Goal: Task Accomplishment & Management: Complete application form

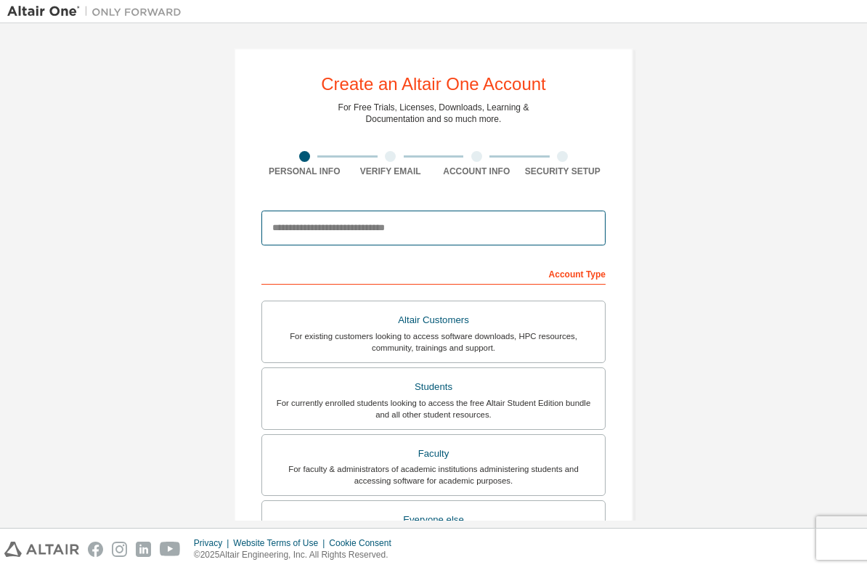
click at [386, 234] on input "email" at bounding box center [433, 228] width 344 height 35
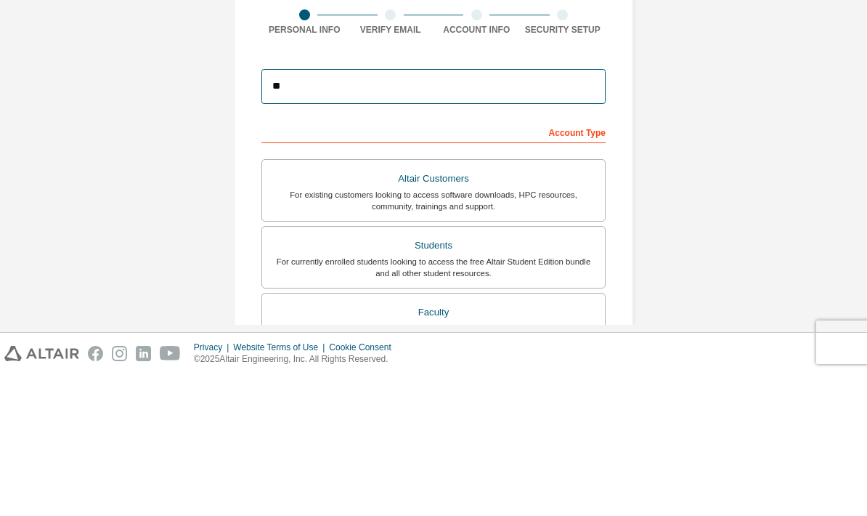
type input "*"
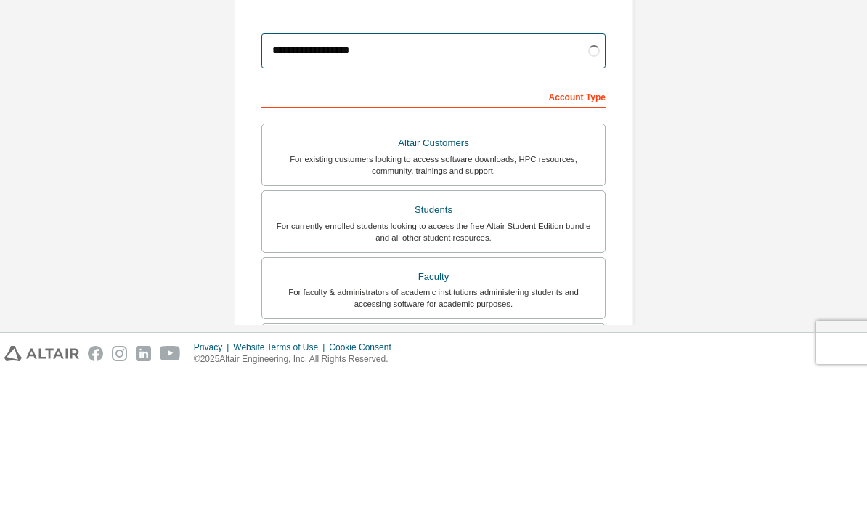
scroll to position [93, 0]
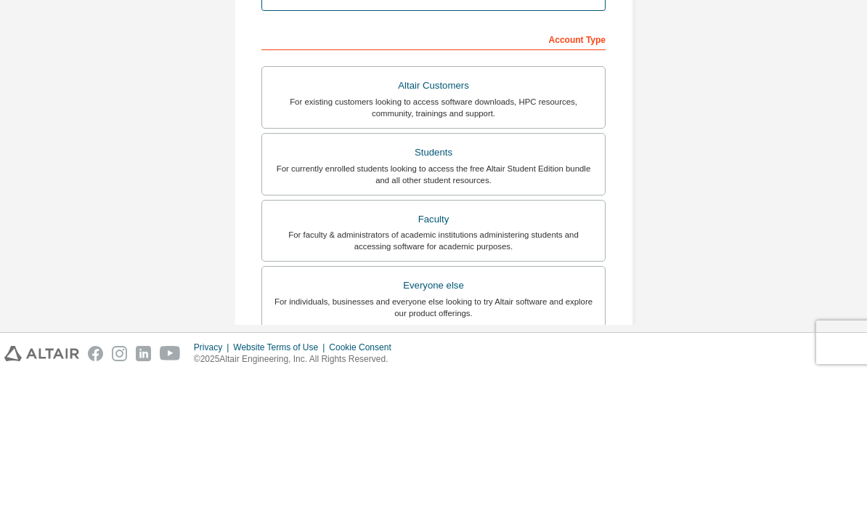
type input "**********"
click at [693, 97] on div "**********" at bounding box center [433, 322] width 852 height 769
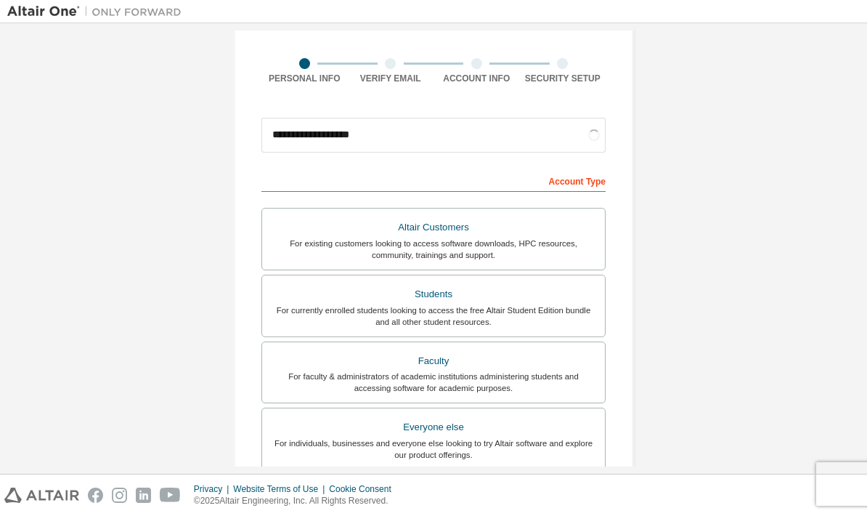
click at [519, 304] on div "For currently enrolled students looking to access the free Altair Student Editi…" at bounding box center [433, 315] width 325 height 23
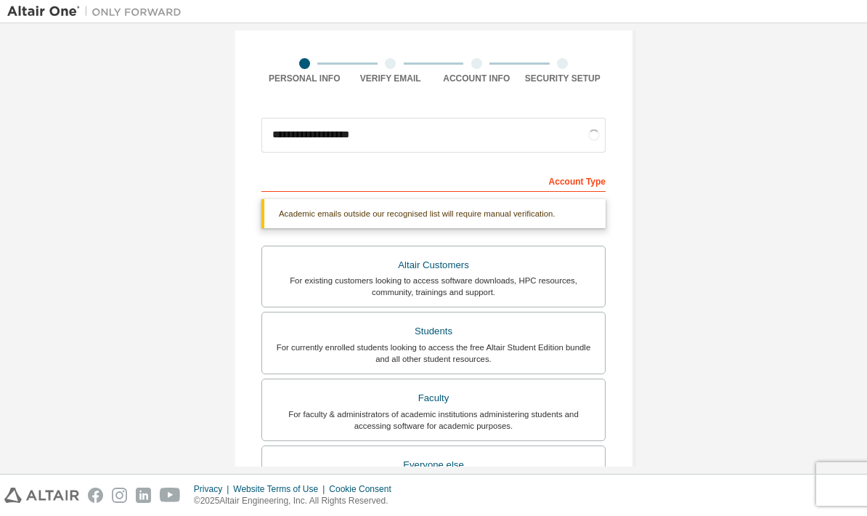
click at [561, 341] on div "For currently enrolled students looking to access the free Altair Student Editi…" at bounding box center [433, 352] width 325 height 23
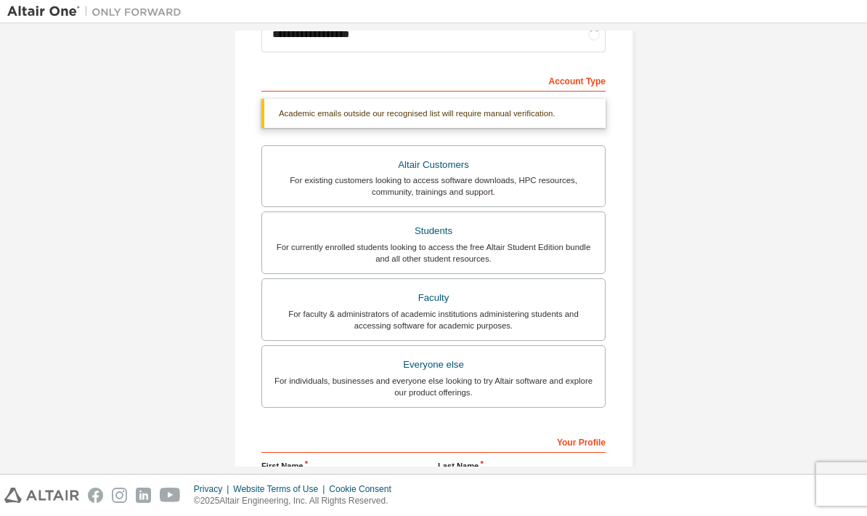
scroll to position [207, 0]
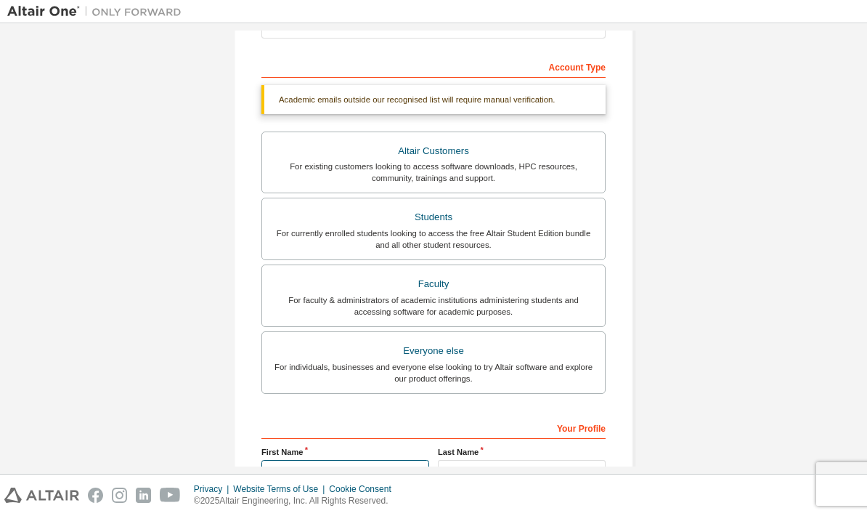
click at [319, 460] on input "text" at bounding box center [345, 472] width 168 height 24
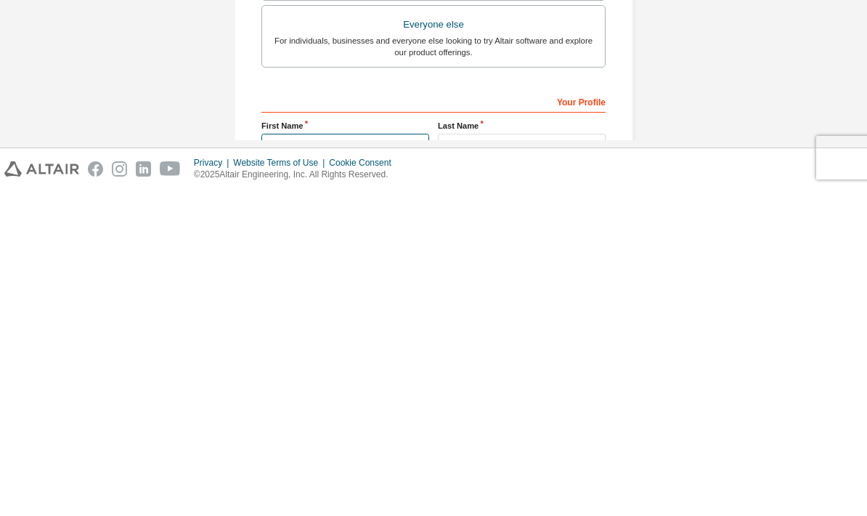
type input "******"
click at [503, 460] on input "text" at bounding box center [522, 472] width 168 height 24
type input "*"
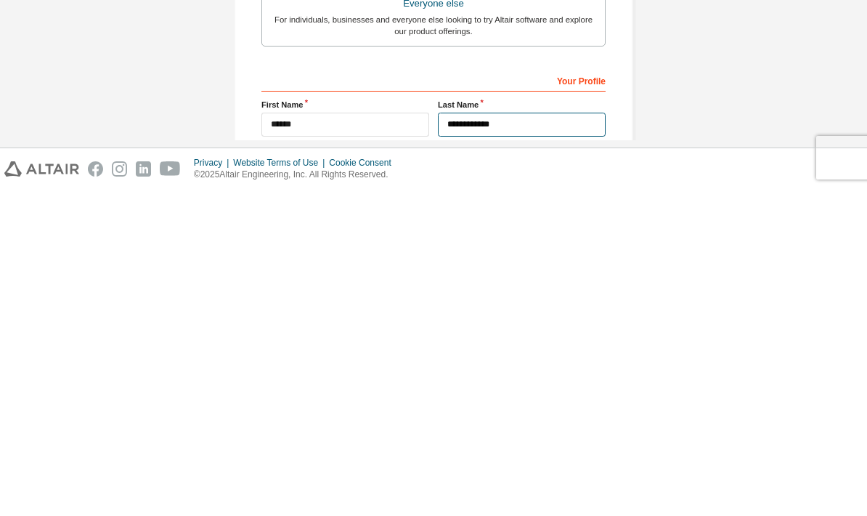
scroll to position [234, 0]
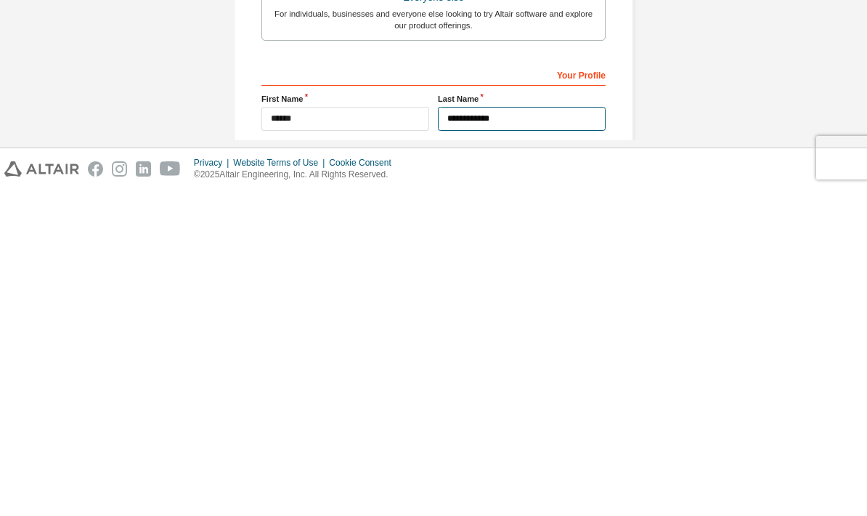
type input "**********"
click at [491, 479] on input "text" at bounding box center [433, 491] width 344 height 24
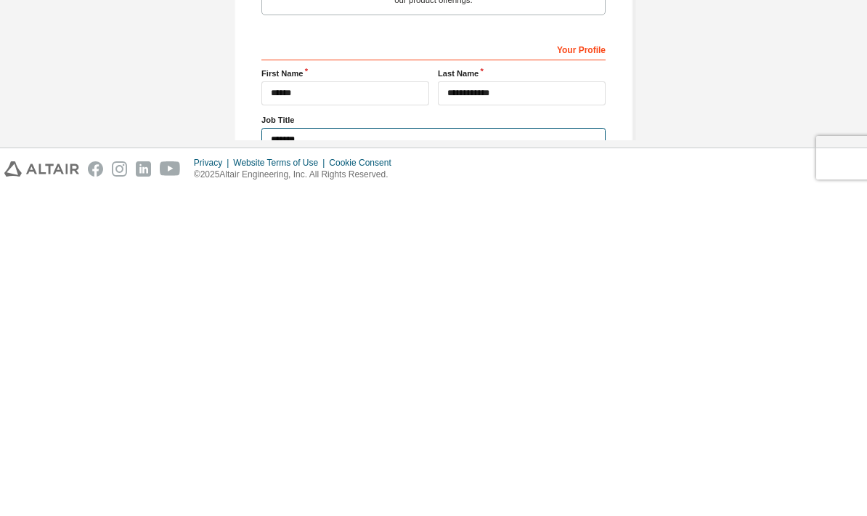
scroll to position [277, 0]
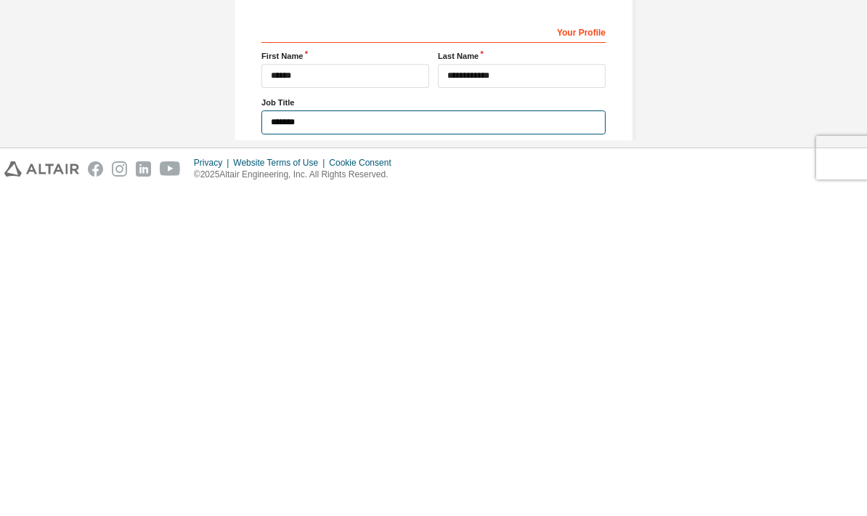
type input "*******"
click at [674, 89] on div "**********" at bounding box center [433, 157] width 852 height 807
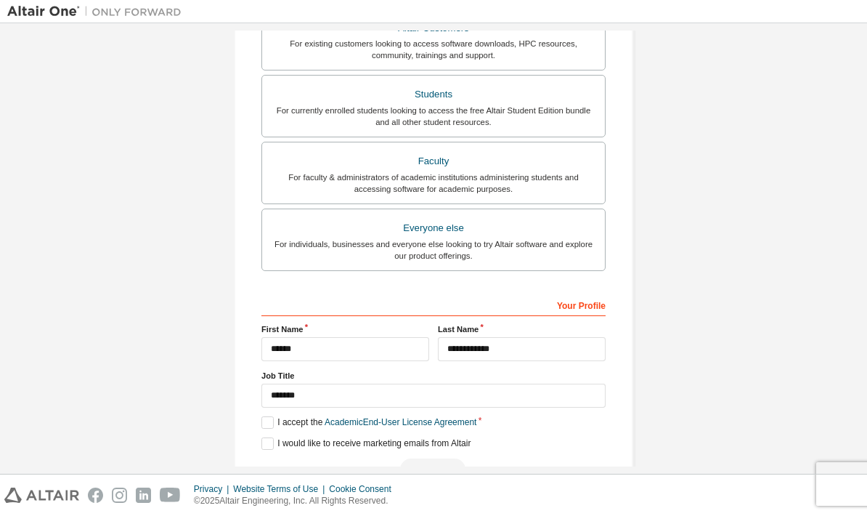
scroll to position [312, 0]
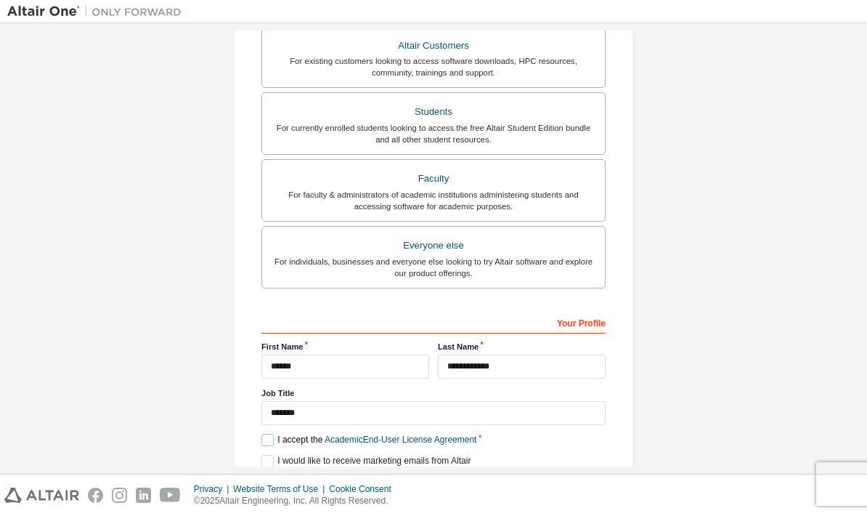
click at [268, 433] on label "I accept the Academic End-User License Agreement" at bounding box center [368, 439] width 215 height 12
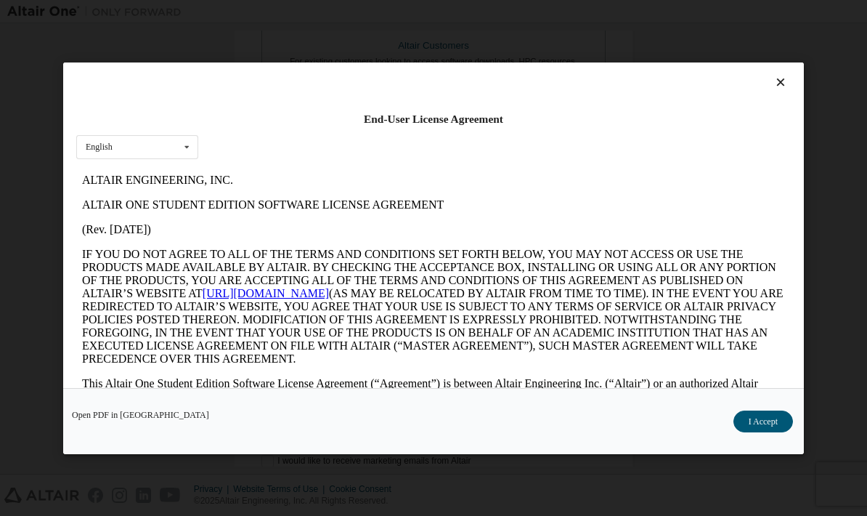
scroll to position [0, 0]
click at [752, 432] on button "I Accept" at bounding box center [763, 421] width 60 height 22
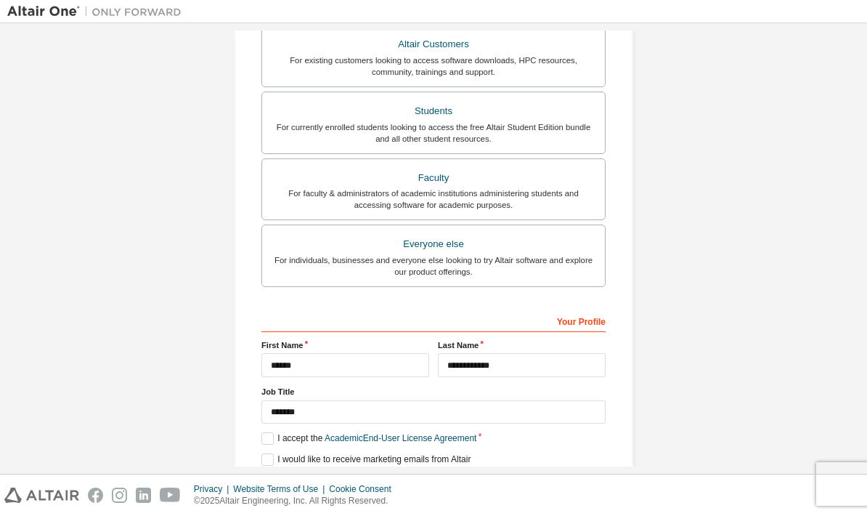
scroll to position [275, 0]
click at [442, 475] on button "Next" at bounding box center [432, 486] width 65 height 22
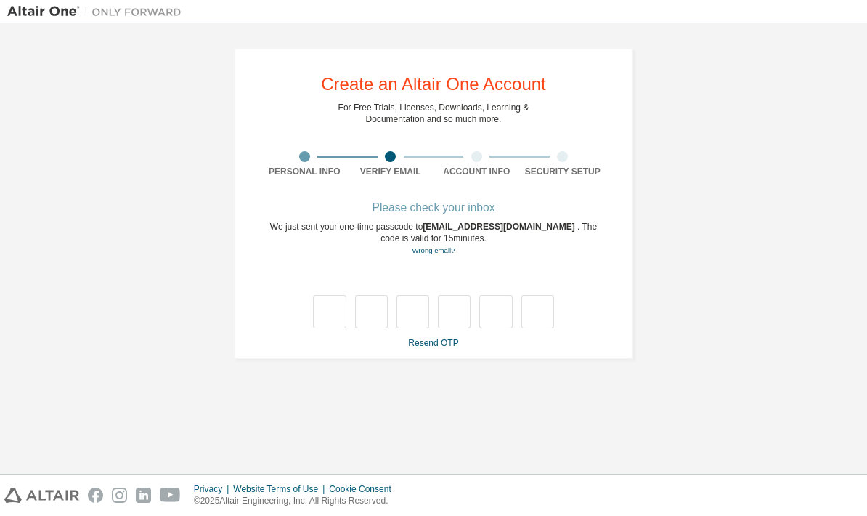
scroll to position [0, 0]
click at [441, 246] on link "Wrong email?" at bounding box center [433, 250] width 43 height 8
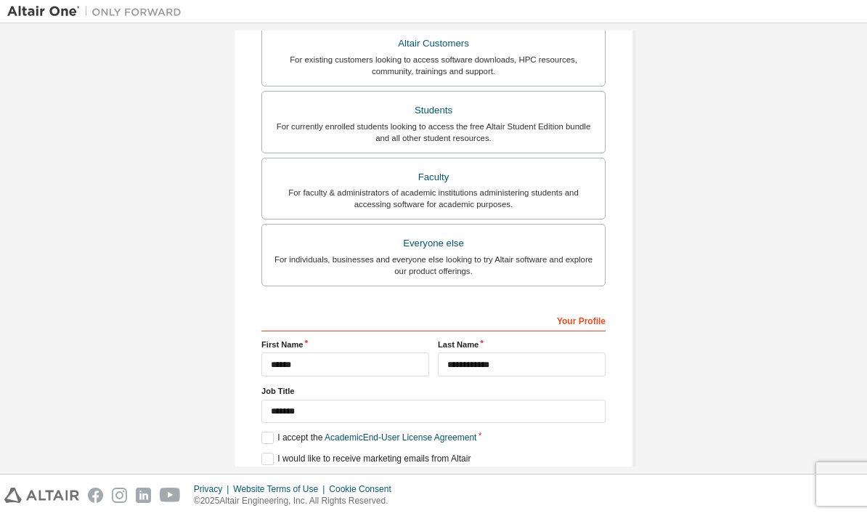
scroll to position [275, 0]
click at [448, 475] on button "Next" at bounding box center [432, 486] width 65 height 22
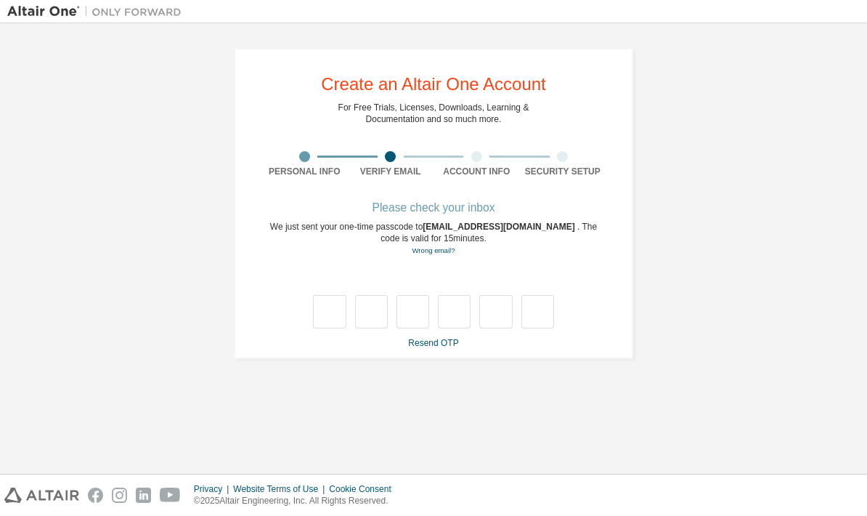
scroll to position [0, 0]
click at [439, 338] on link "Resend OTP" at bounding box center [433, 343] width 50 height 10
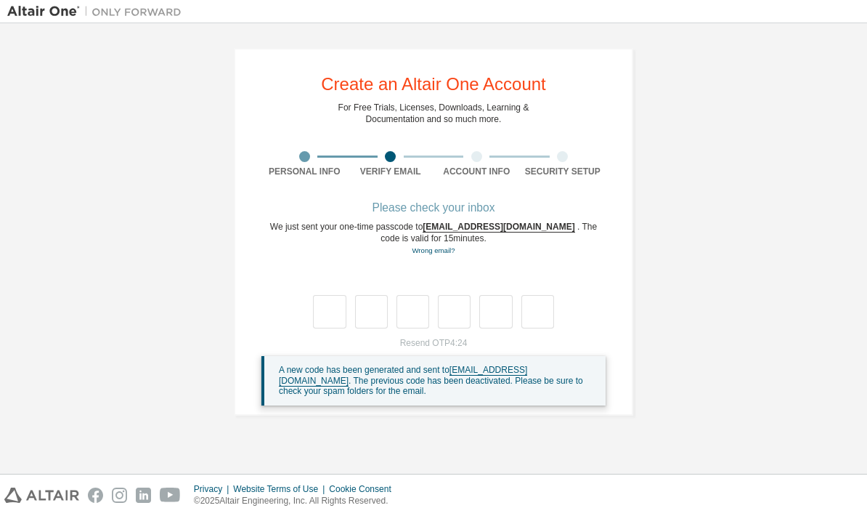
click at [605, 274] on div "Please check your inbox We just sent your one-time passcode to [EMAIL_ADDRESS][…" at bounding box center [433, 304] width 344 height 202
click at [576, 394] on div "**********" at bounding box center [433, 248] width 852 height 436
click at [542, 396] on div "**********" at bounding box center [433, 248] width 852 height 436
click at [449, 246] on link "Wrong email?" at bounding box center [433, 250] width 43 height 8
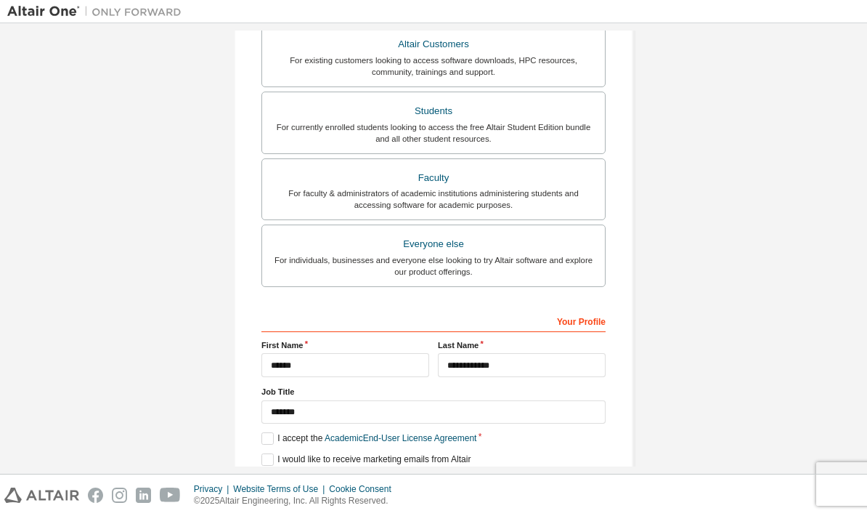
scroll to position [275, 0]
click at [432, 475] on button "Next" at bounding box center [432, 486] width 65 height 22
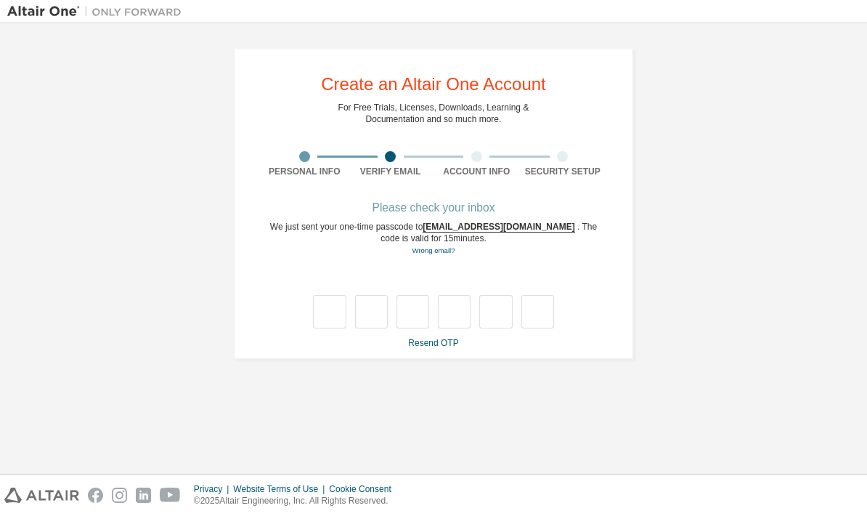
click at [449, 338] on link "Resend OTP" at bounding box center [433, 343] width 50 height 10
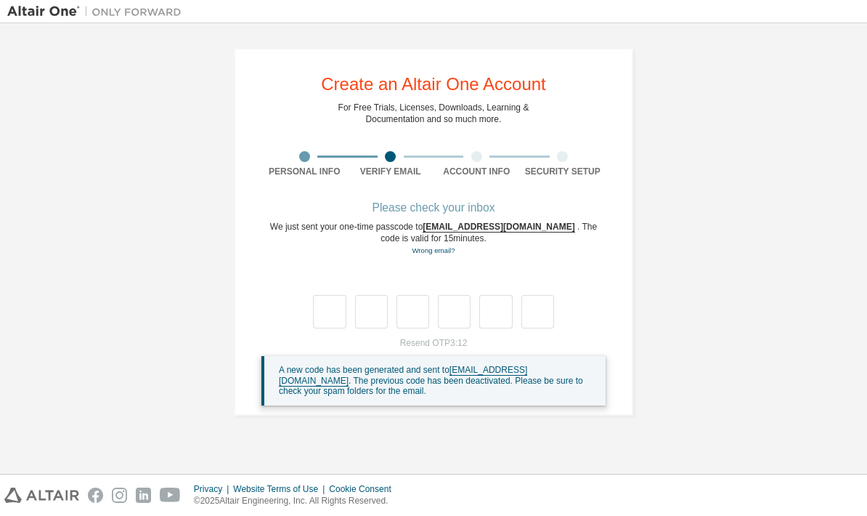
click at [359, 487] on div "Cookie Consent" at bounding box center [364, 489] width 70 height 12
click at [660, 485] on div "Privacy Website Terms of Use Cookie Consent © 2025 Altair Engineering, Inc. All…" at bounding box center [433, 494] width 867 height 41
click at [436, 338] on link "Resend OTP" at bounding box center [433, 343] width 50 height 10
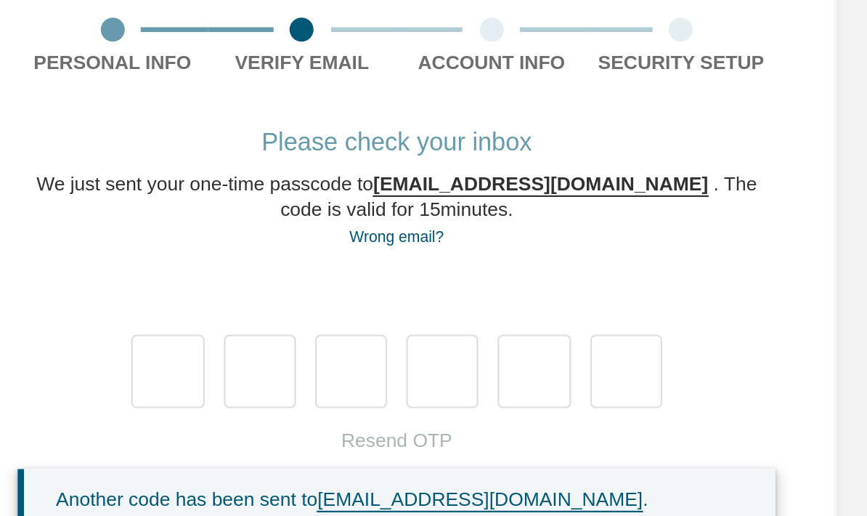
click at [261, 337] on div "Resend OTP Another code has been sent to [EMAIL_ADDRESS][DOMAIN_NAME] . If you …" at bounding box center [433, 413] width 344 height 153
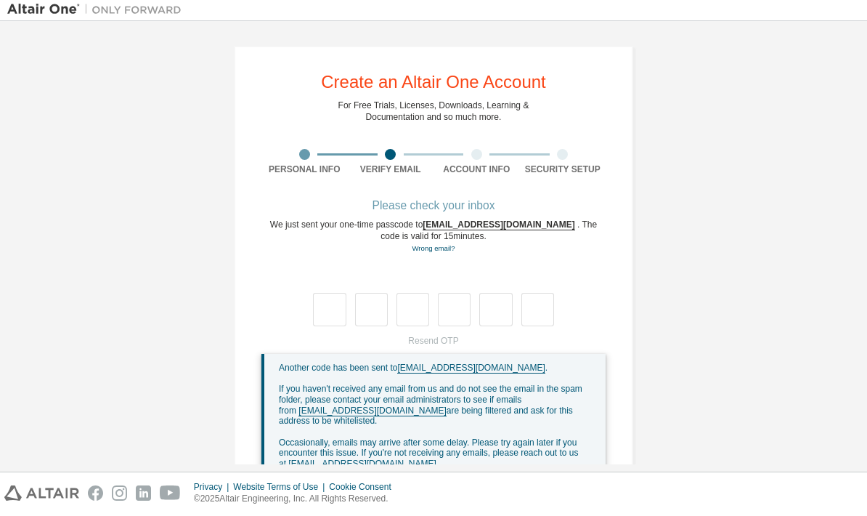
scroll to position [1, 0]
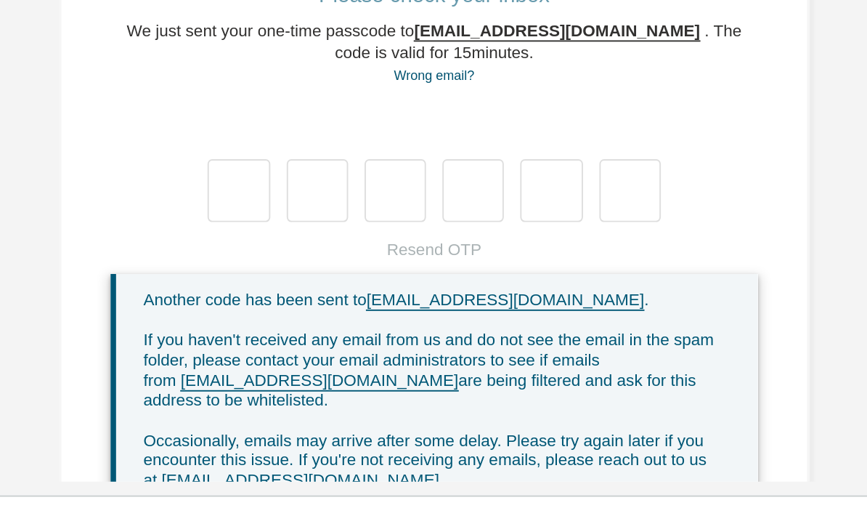
click at [261, 337] on div "Resend OTP Another code has been sent to [EMAIL_ADDRESS][DOMAIN_NAME] . If you …" at bounding box center [433, 413] width 344 height 153
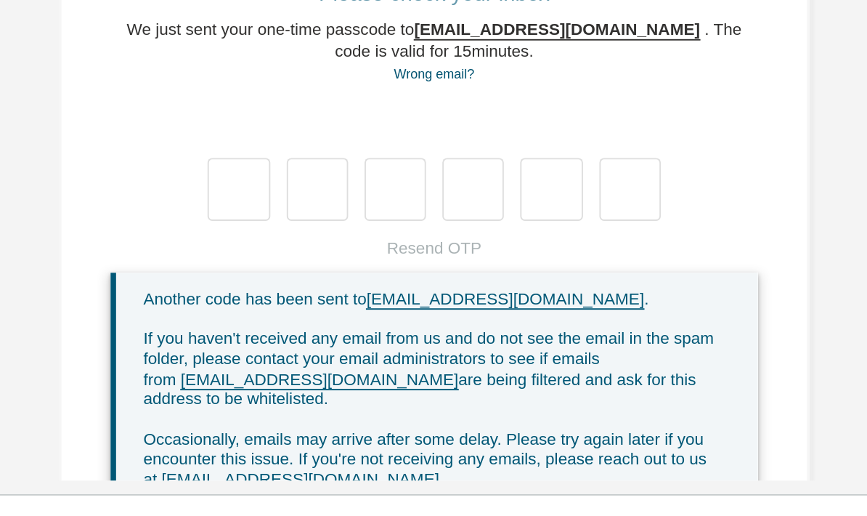
scroll to position [58, 0]
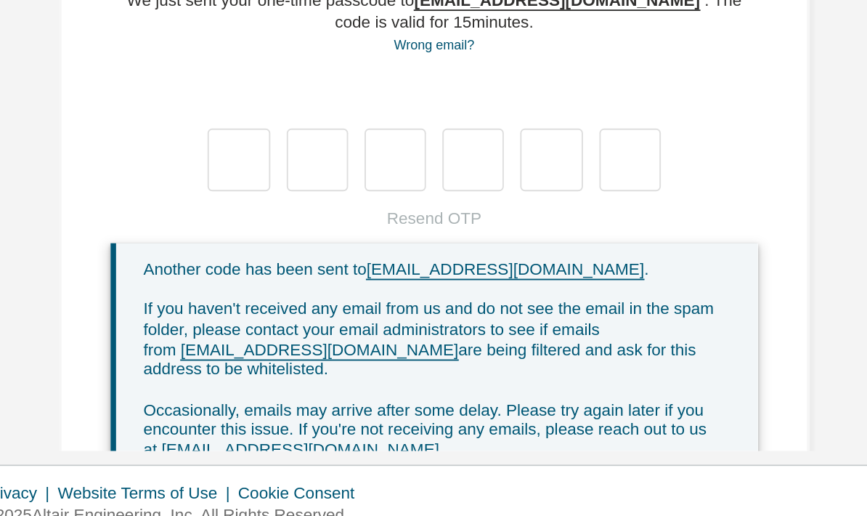
click at [279, 386] on span "If you haven't received any email from us and do not see the email in the spam …" at bounding box center [431, 407] width 304 height 42
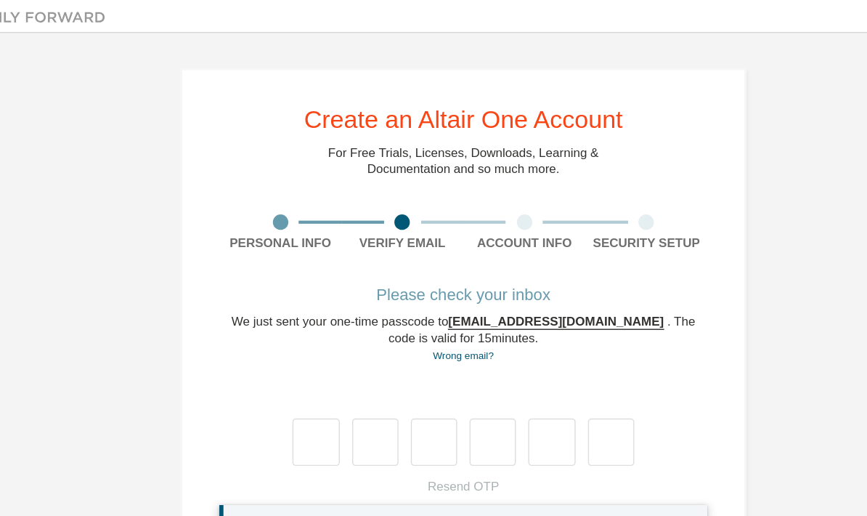
scroll to position [0, 0]
